Goal: Navigation & Orientation: Find specific page/section

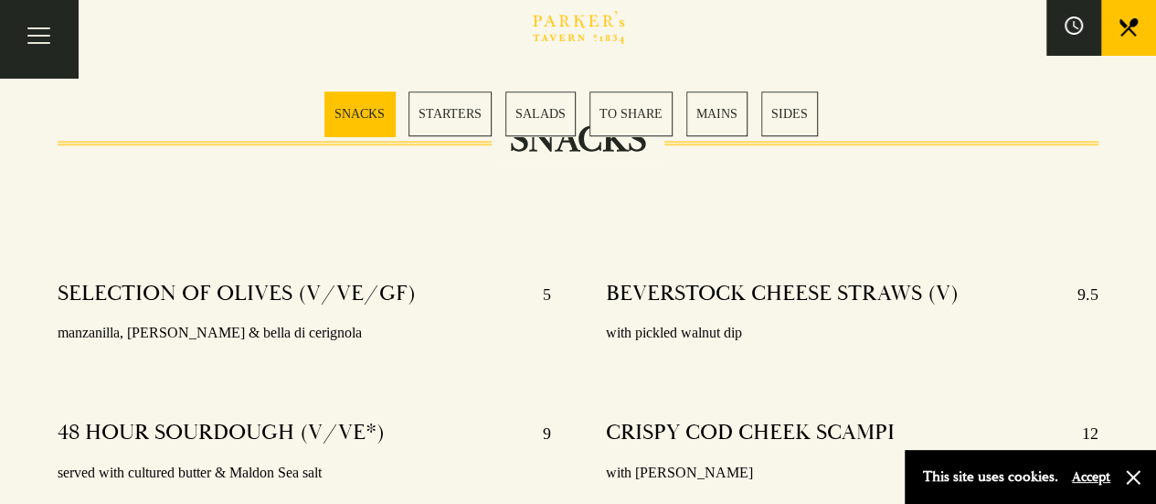
scroll to position [615, 0]
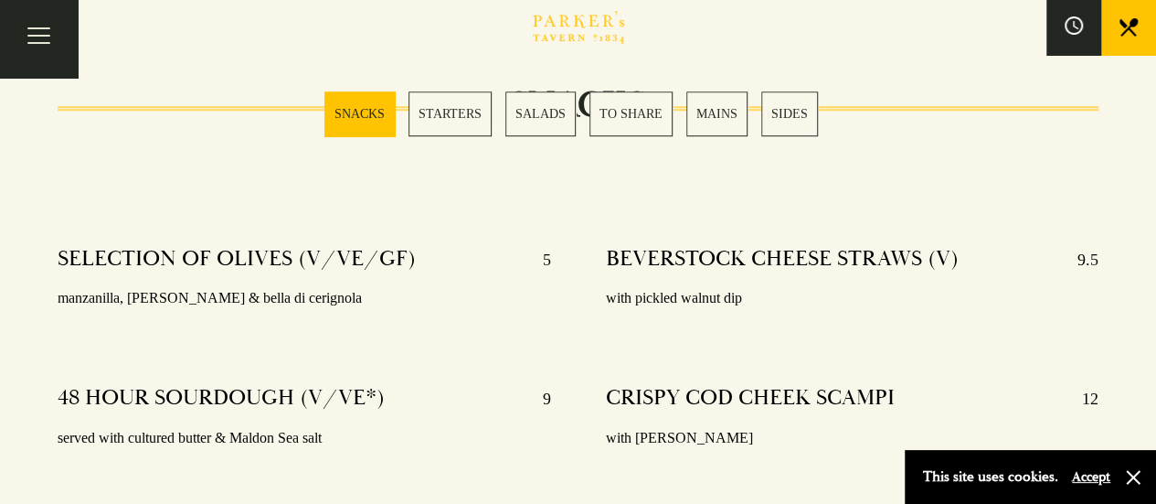
click at [706, 133] on link "MAINS" at bounding box center [716, 113] width 61 height 45
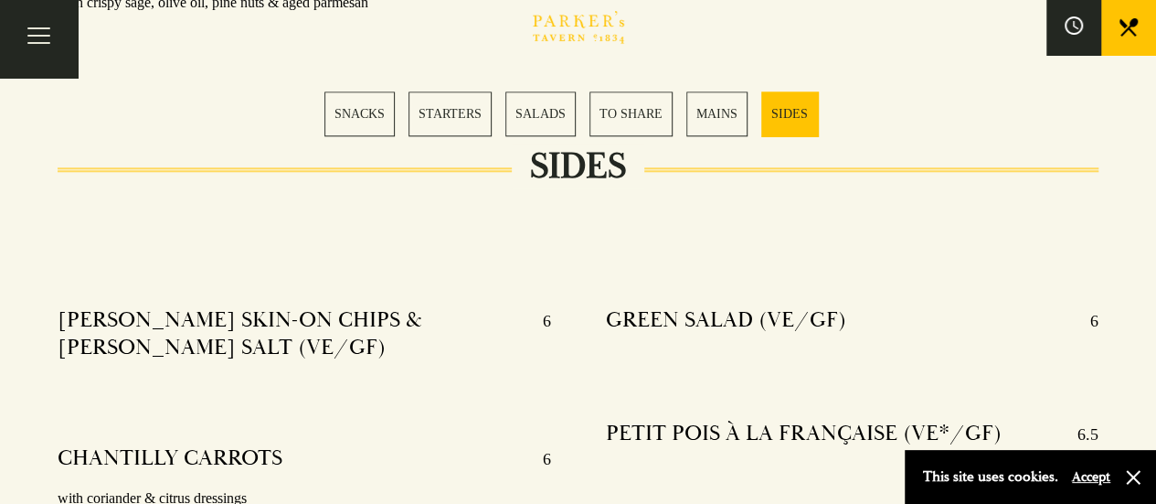
scroll to position [4397, 0]
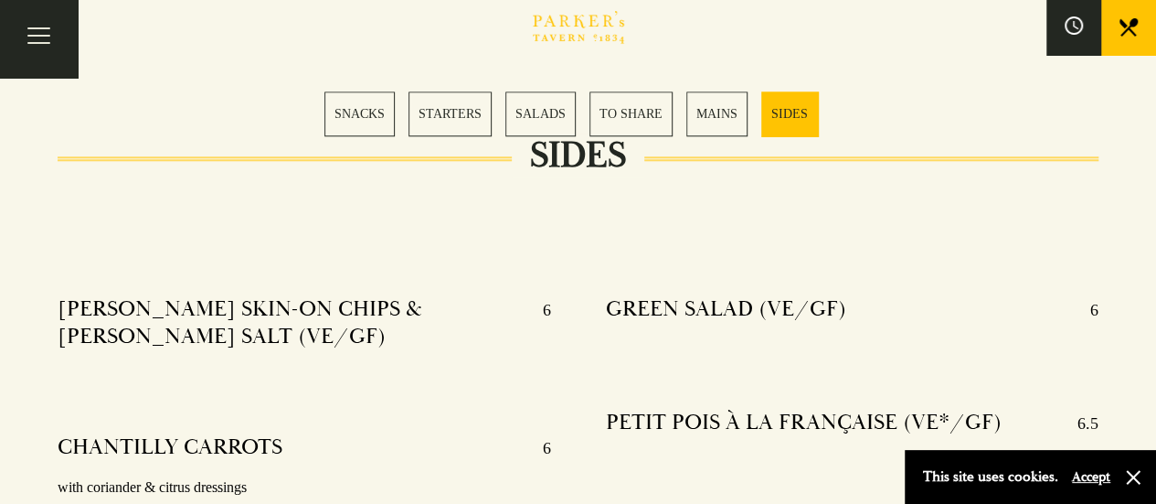
click at [715, 123] on link "MAINS" at bounding box center [716, 113] width 61 height 45
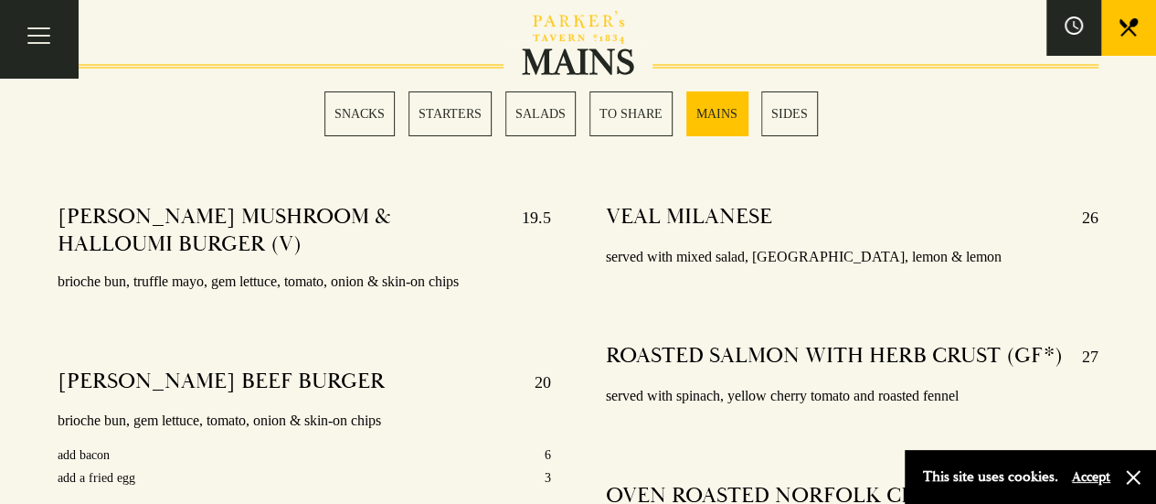
scroll to position [3183, 0]
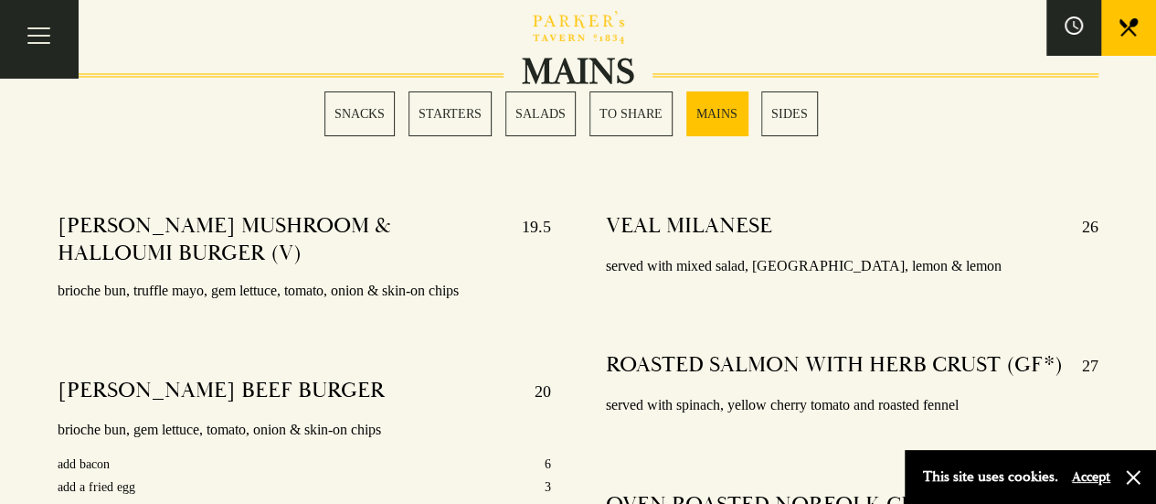
click at [552, 115] on link "SALADS" at bounding box center [541, 113] width 70 height 45
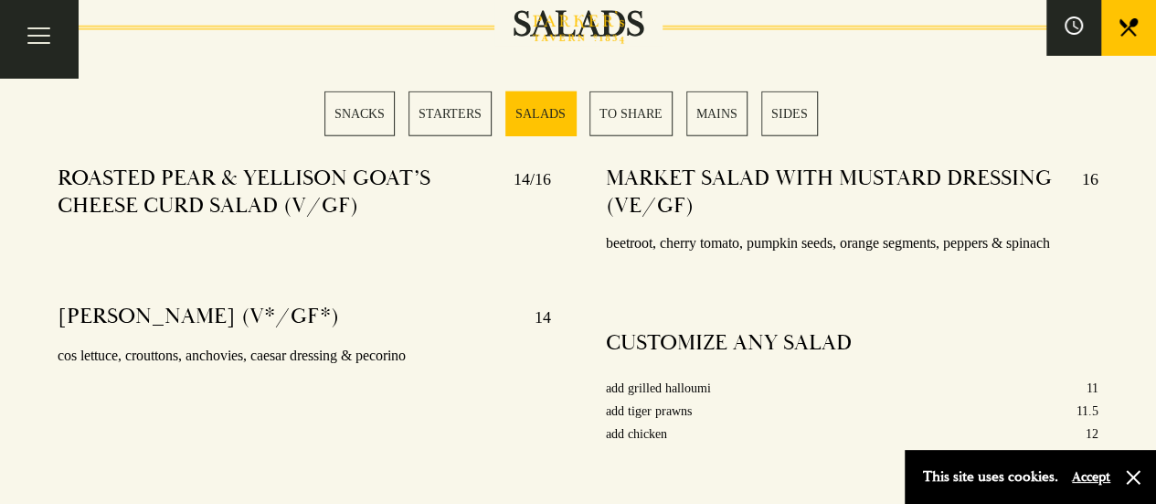
click at [463, 112] on link "STARTERS" at bounding box center [450, 113] width 83 height 45
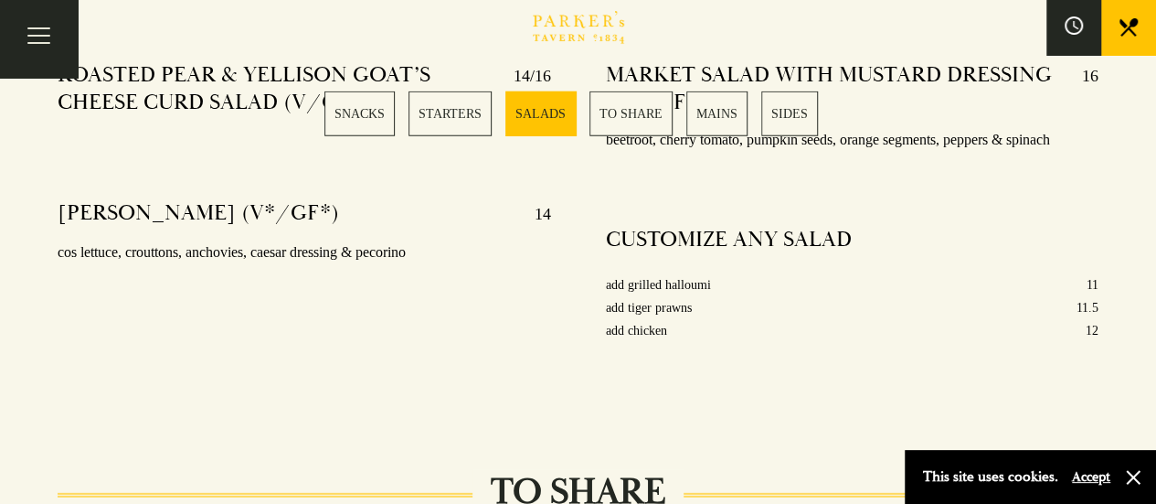
scroll to position [2408, 0]
click at [453, 106] on link "STARTERS" at bounding box center [450, 113] width 83 height 45
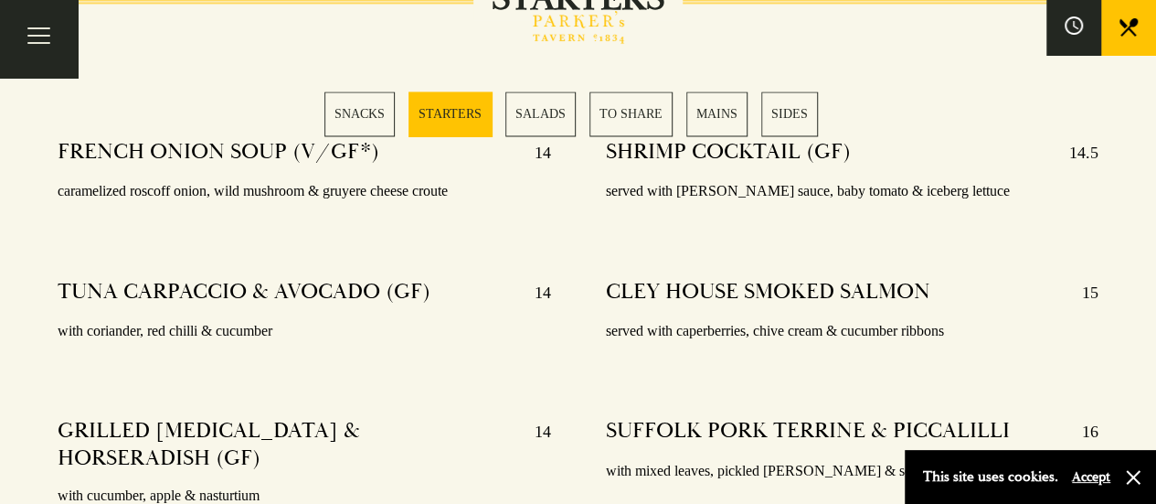
scroll to position [1503, 0]
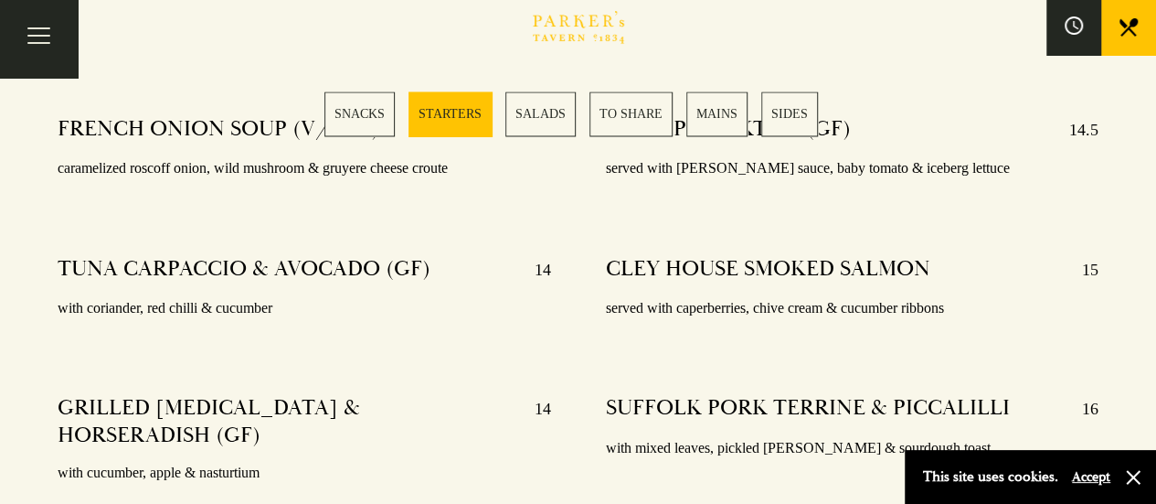
click at [342, 113] on link "SNACKS" at bounding box center [360, 113] width 70 height 45
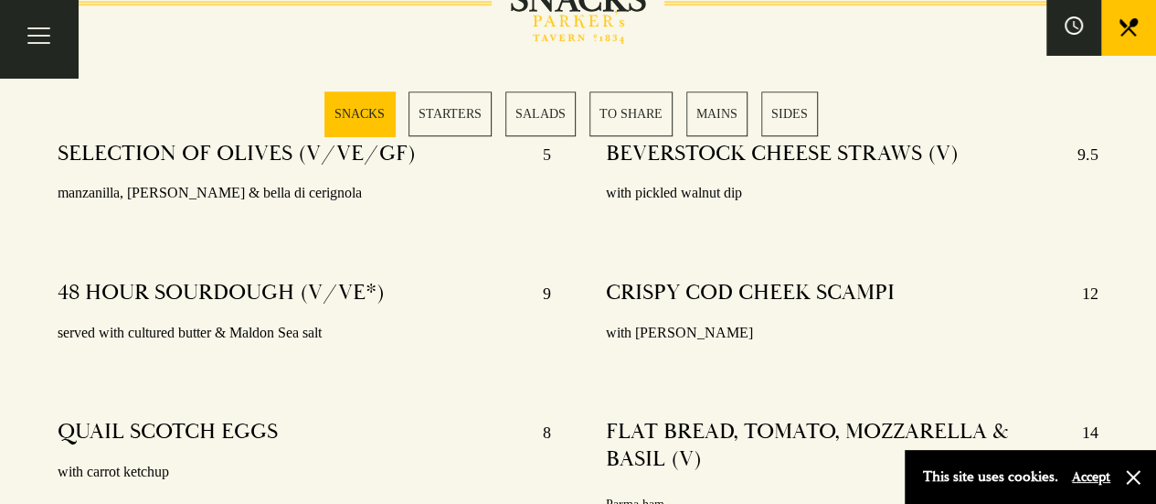
scroll to position [720, 0]
click at [779, 126] on link "SIDES" at bounding box center [789, 113] width 57 height 45
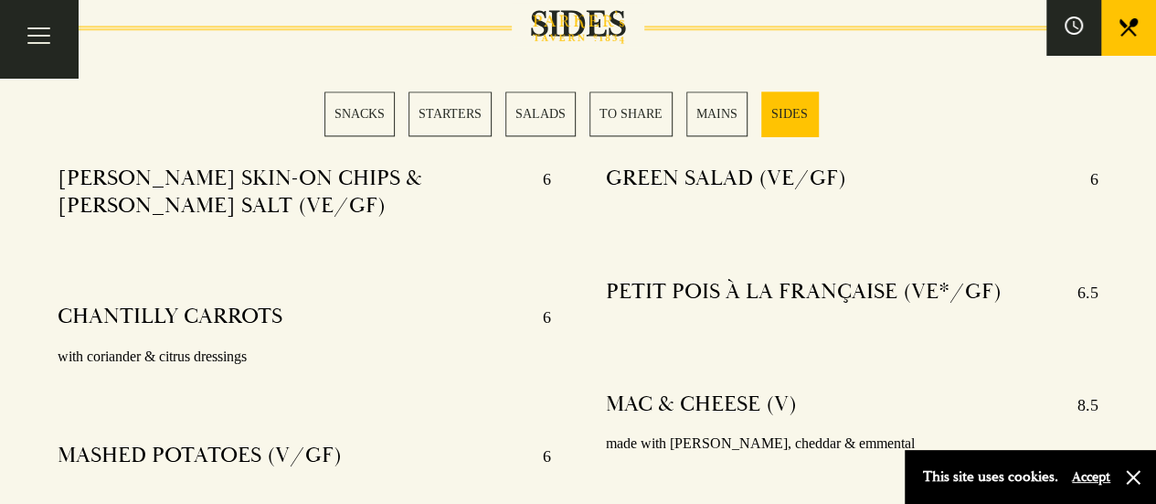
scroll to position [4530, 0]
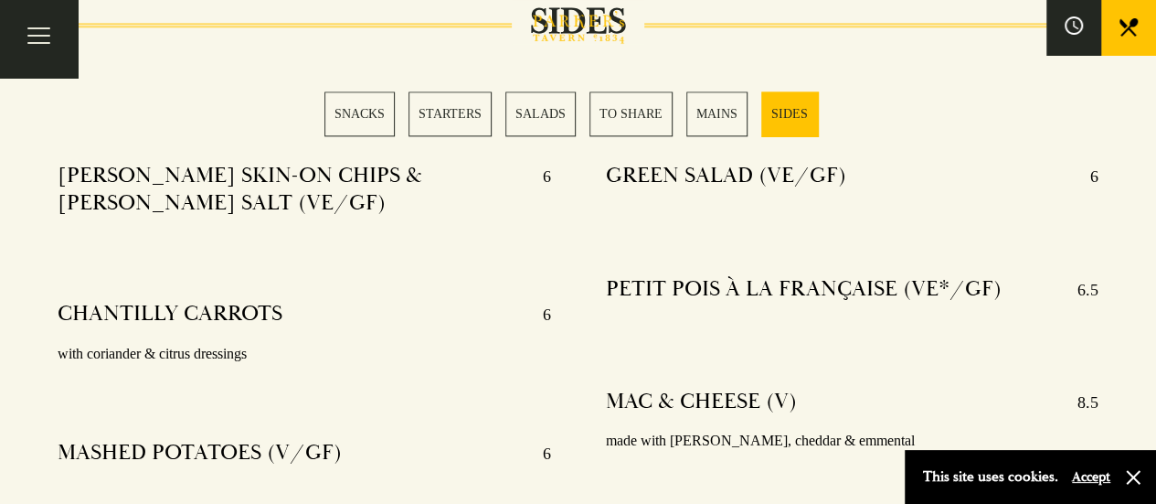
click at [444, 123] on link "STARTERS" at bounding box center [450, 113] width 83 height 45
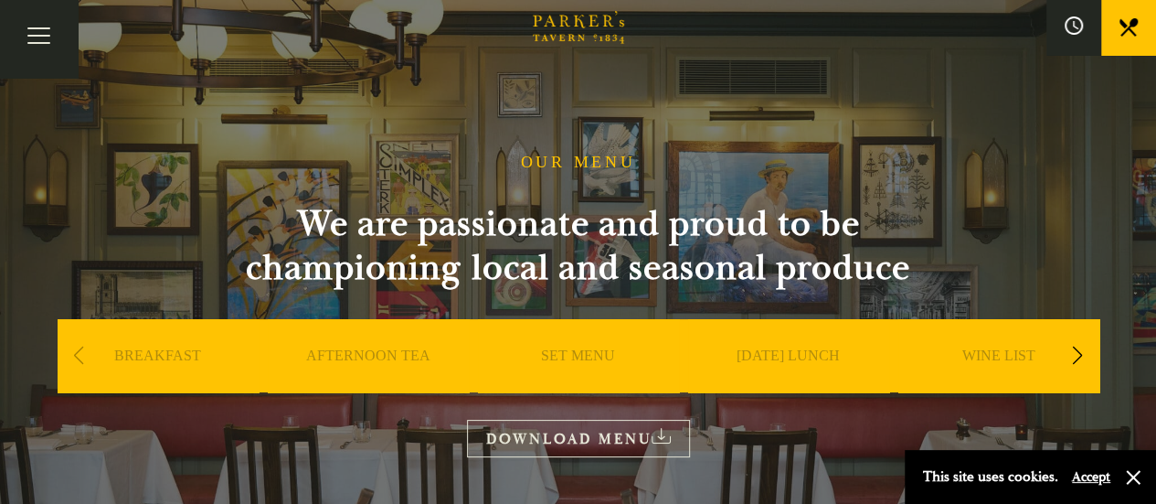
click at [1151, 39] on link at bounding box center [1128, 27] width 55 height 55
